Goal: Task Accomplishment & Management: Manage account settings

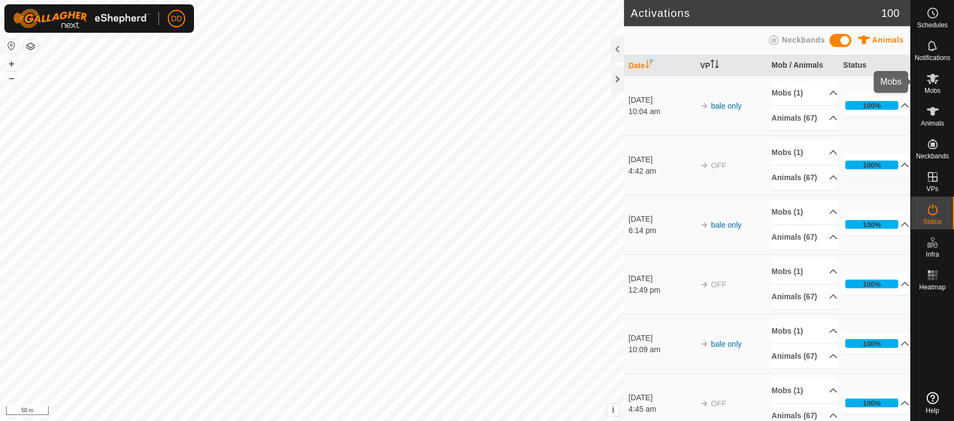
click at [933, 79] on icon at bounding box center [933, 79] width 12 height 10
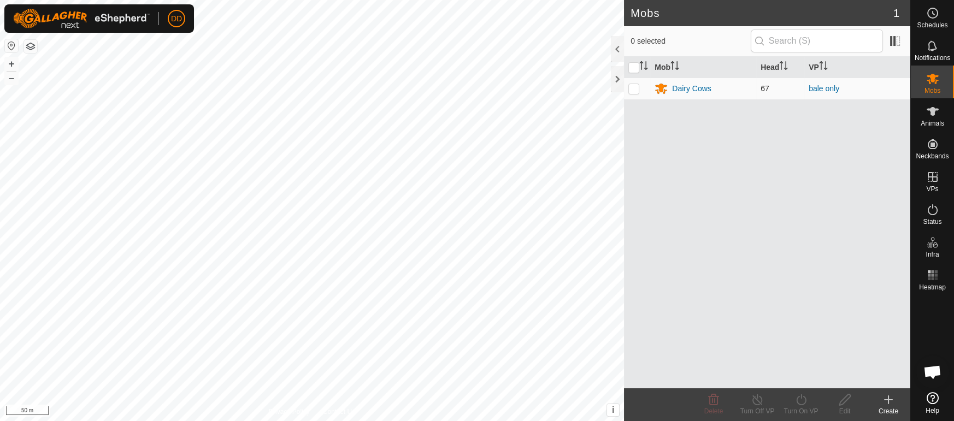
click at [634, 90] on p-checkbox at bounding box center [633, 88] width 11 height 9
checkbox input "true"
click at [751, 402] on icon at bounding box center [758, 399] width 14 height 13
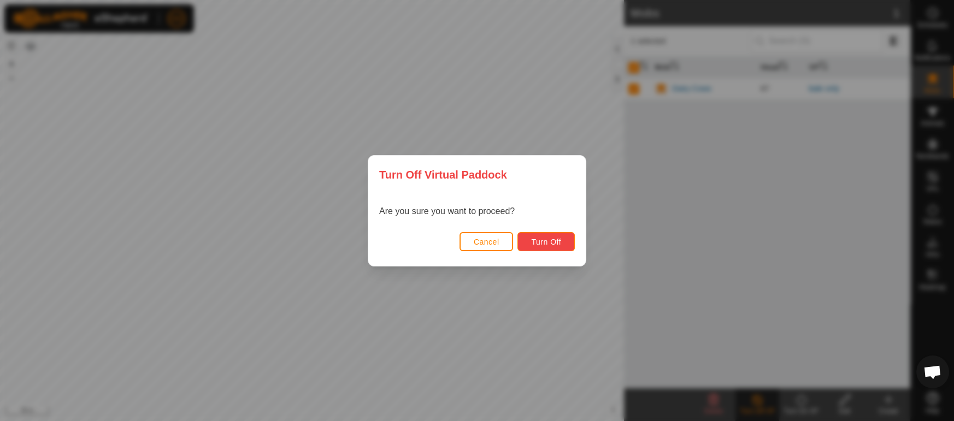
click at [563, 243] on button "Turn Off" at bounding box center [545, 241] width 57 height 19
